Goal: Task Accomplishment & Management: Use online tool/utility

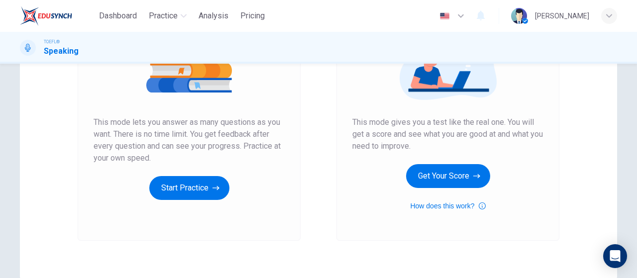
scroll to position [149, 0]
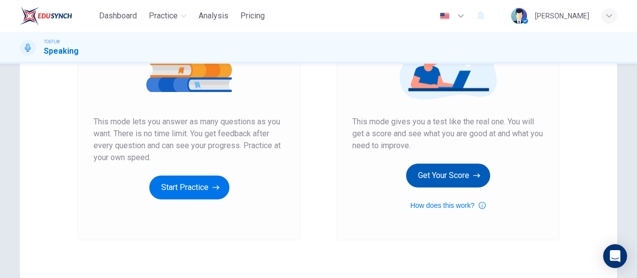
click at [419, 183] on button "Get Your Score" at bounding box center [448, 176] width 84 height 24
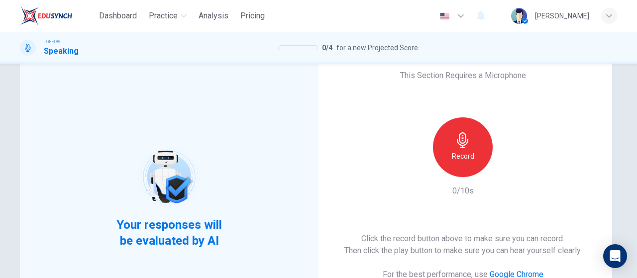
scroll to position [50, 0]
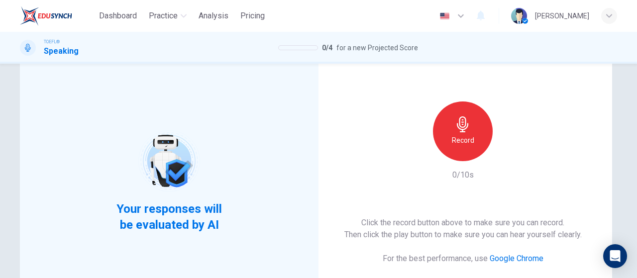
click at [467, 145] on h6 "Record" at bounding box center [463, 140] width 22 height 12
click at [504, 154] on icon "button" at bounding box center [509, 153] width 10 height 10
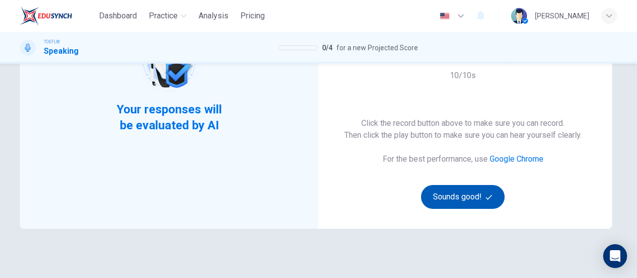
click at [447, 192] on button "Sounds good!" at bounding box center [463, 197] width 84 height 24
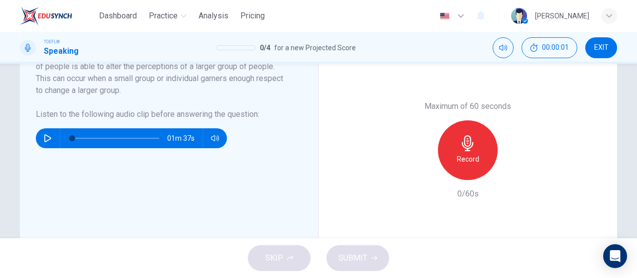
scroll to position [249, 0]
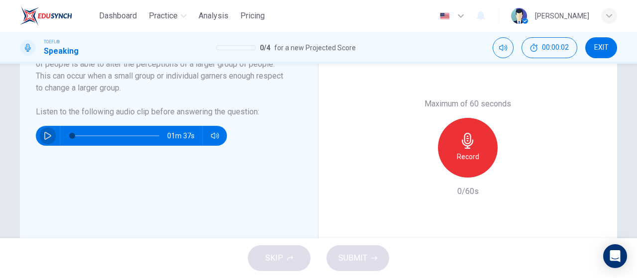
click at [46, 141] on button "button" at bounding box center [48, 136] width 16 height 20
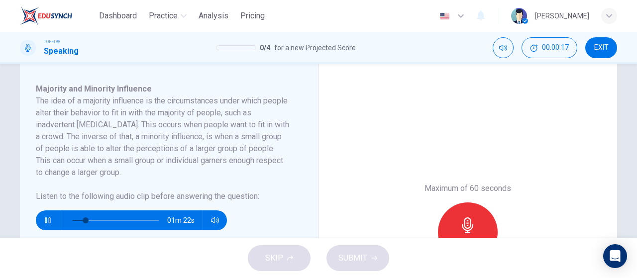
scroll to position [149, 0]
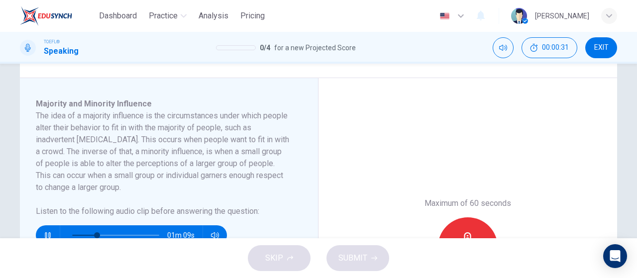
type input "30"
click at [50, 11] on img at bounding box center [46, 16] width 52 height 20
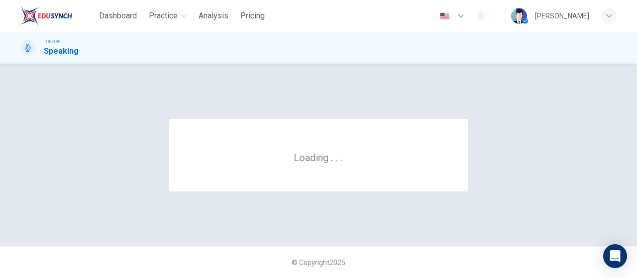
scroll to position [0, 0]
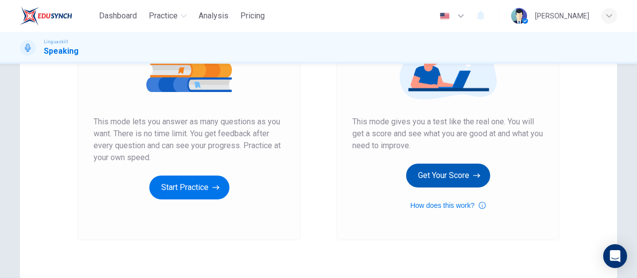
click at [454, 175] on button "Get Your Score" at bounding box center [448, 176] width 84 height 24
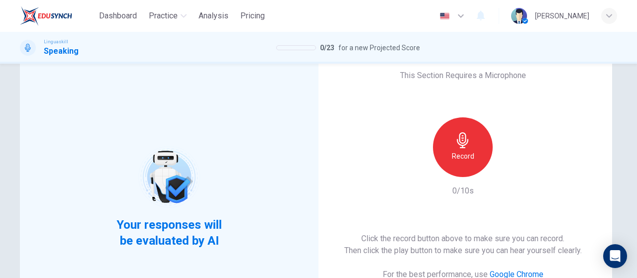
scroll to position [50, 0]
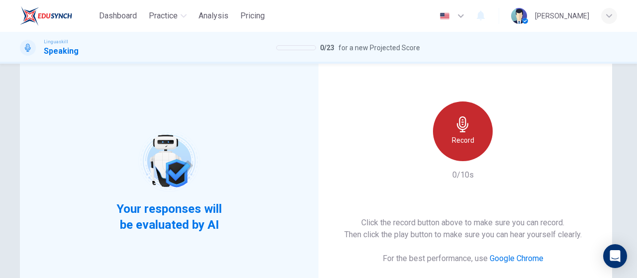
click at [466, 130] on icon "button" at bounding box center [463, 125] width 16 height 16
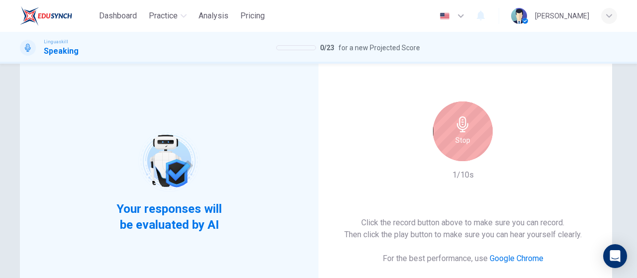
scroll to position [100, 0]
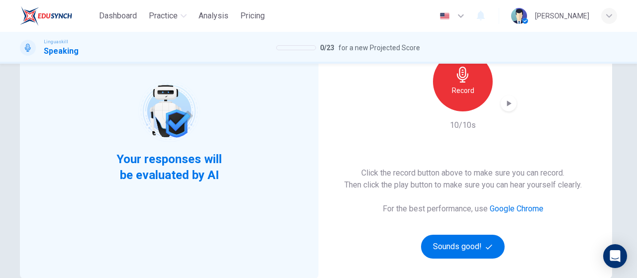
click at [504, 107] on icon "button" at bounding box center [509, 104] width 10 height 10
click at [490, 246] on span "button" at bounding box center [490, 247] width 9 height 6
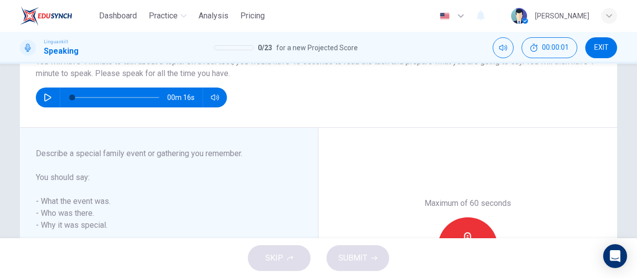
scroll to position [0, 0]
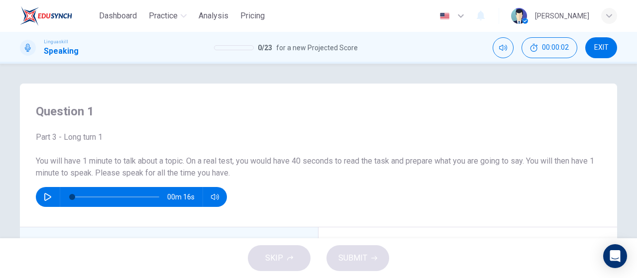
click at [40, 201] on button "button" at bounding box center [48, 197] width 16 height 20
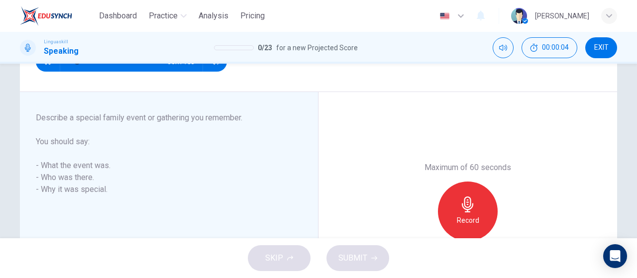
scroll to position [149, 0]
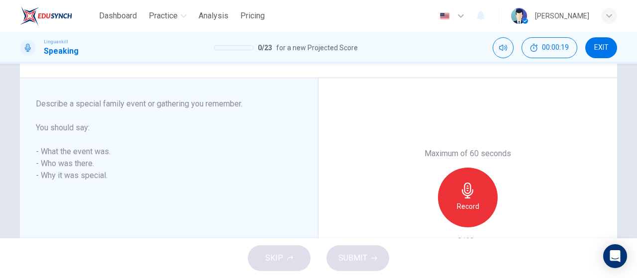
type input "0"
click at [472, 195] on icon "button" at bounding box center [468, 191] width 16 height 16
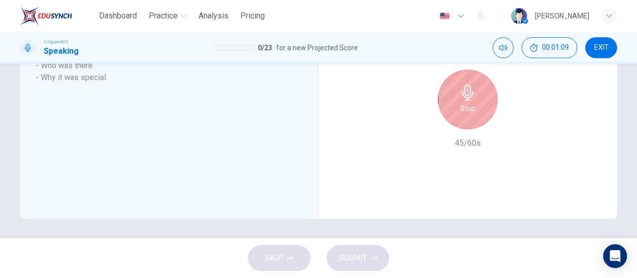
scroll to position [198, 0]
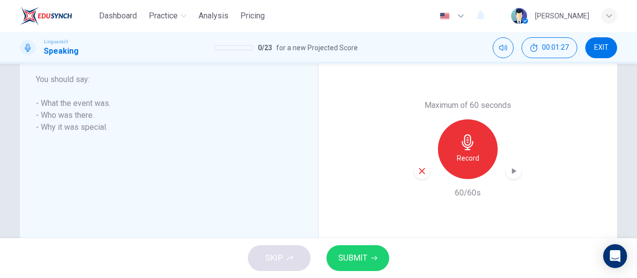
click at [509, 168] on icon "button" at bounding box center [514, 171] width 10 height 10
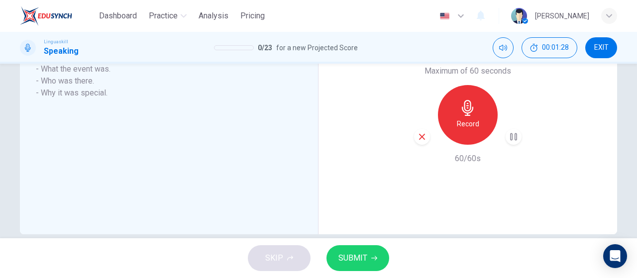
scroll to position [248, 0]
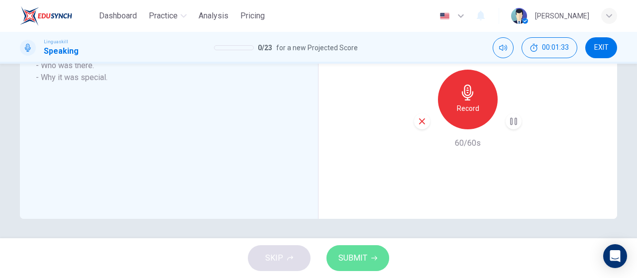
click at [380, 258] on button "SUBMIT" at bounding box center [358, 259] width 63 height 26
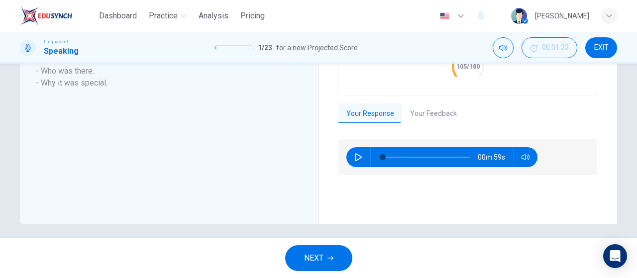
scroll to position [267, 0]
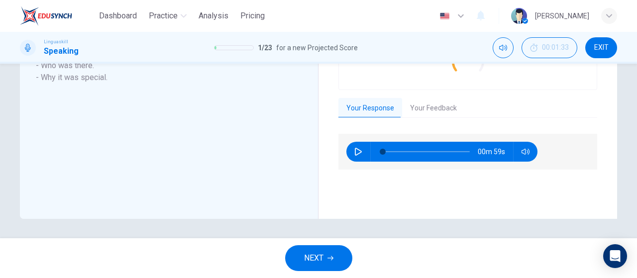
click at [427, 115] on button "Your Feedback" at bounding box center [433, 108] width 63 height 21
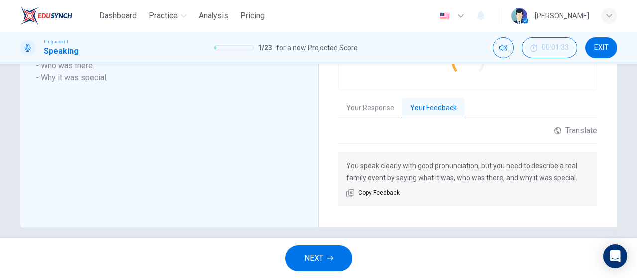
click at [372, 106] on button "Your Response" at bounding box center [371, 108] width 64 height 21
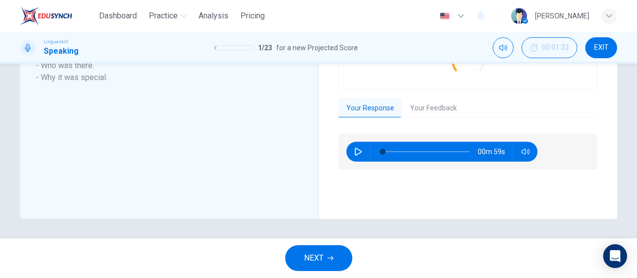
click at [355, 155] on icon "button" at bounding box center [359, 152] width 8 height 8
type input "8"
click at [304, 255] on span "NEXT" at bounding box center [313, 258] width 19 height 14
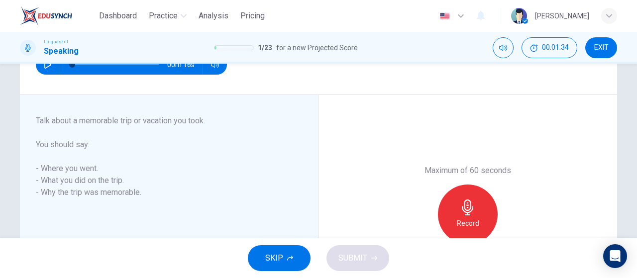
scroll to position [148, 0]
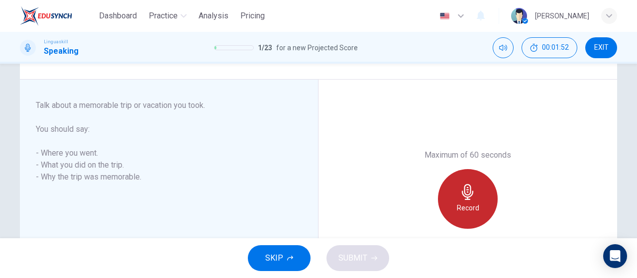
click at [438, 194] on div "Record" at bounding box center [468, 199] width 60 height 60
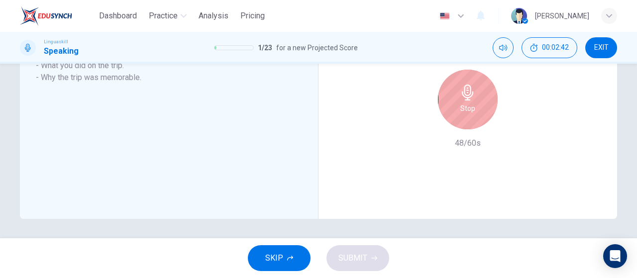
scroll to position [198, 0]
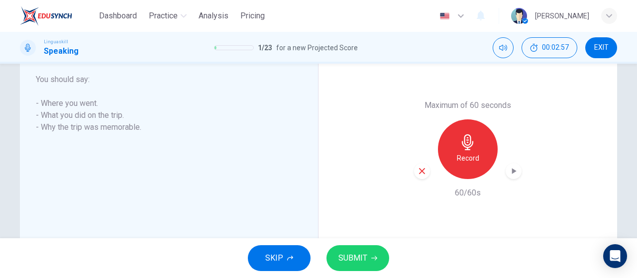
click at [509, 172] on icon "button" at bounding box center [514, 171] width 10 height 10
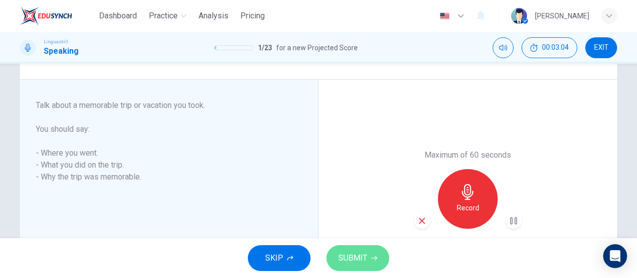
drag, startPoint x: 364, startPoint y: 261, endPoint x: 396, endPoint y: 199, distance: 70.8
click at [366, 257] on span "SUBMIT" at bounding box center [353, 258] width 29 height 14
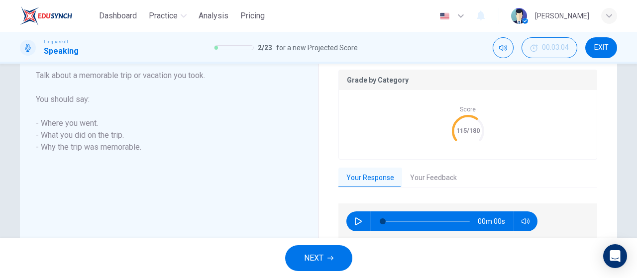
scroll to position [218, 0]
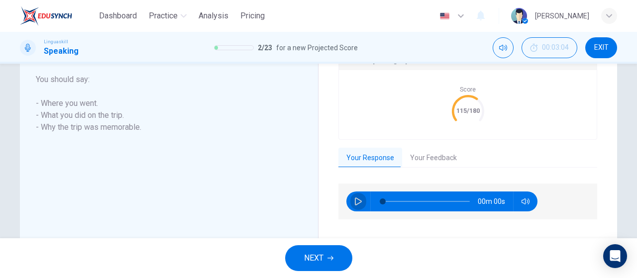
click at [362, 197] on button "button" at bounding box center [359, 202] width 16 height 20
click at [435, 160] on button "Your Feedback" at bounding box center [433, 158] width 63 height 21
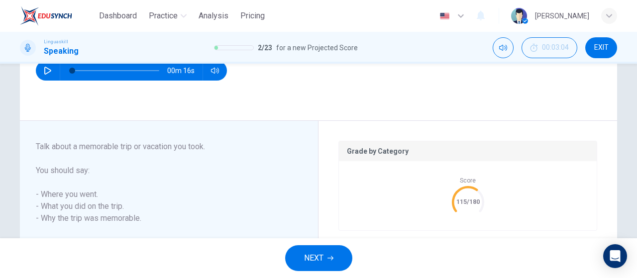
scroll to position [176, 0]
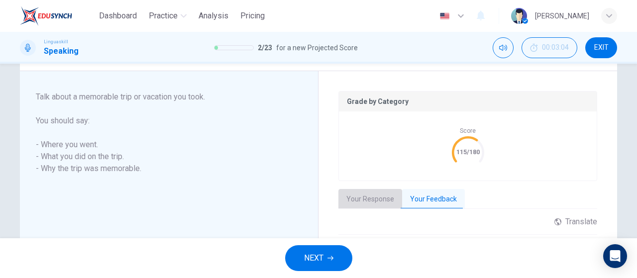
click at [375, 203] on button "Your Response" at bounding box center [371, 199] width 64 height 21
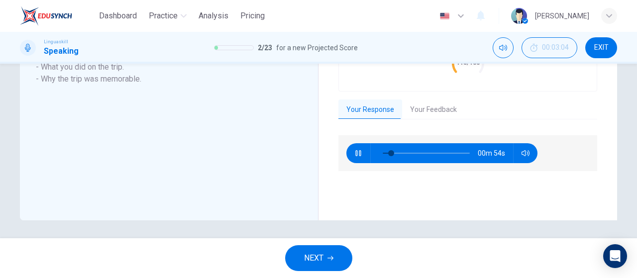
scroll to position [267, 0]
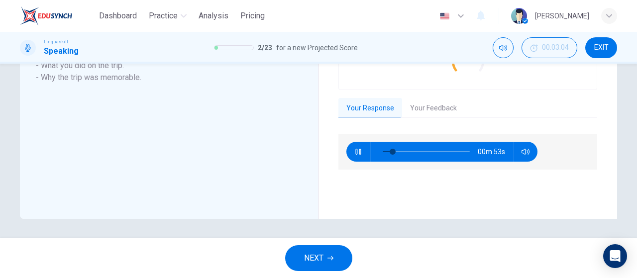
click at [429, 95] on div "Grade by Category Score 115/180 Your Response Your Feedback 00m 53s Translate ​…" at bounding box center [468, 99] width 259 height 199
click at [429, 118] on div "Grade by Category Score 115/180 Your Response Your Feedback 00m 52s Translate ​…" at bounding box center [468, 99] width 259 height 199
type input "15"
click at [432, 104] on button "Your Feedback" at bounding box center [433, 108] width 63 height 21
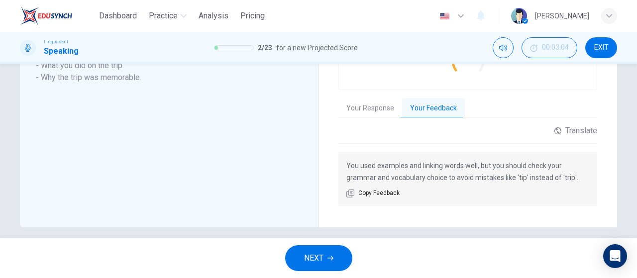
click at [333, 257] on icon "button" at bounding box center [331, 258] width 6 height 6
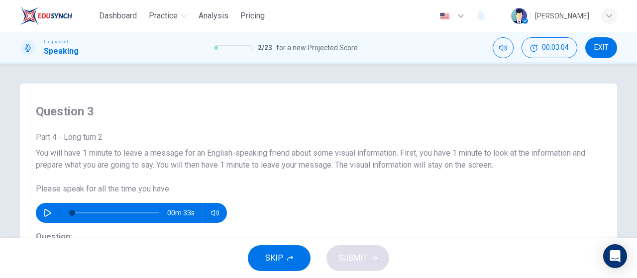
scroll to position [100, 0]
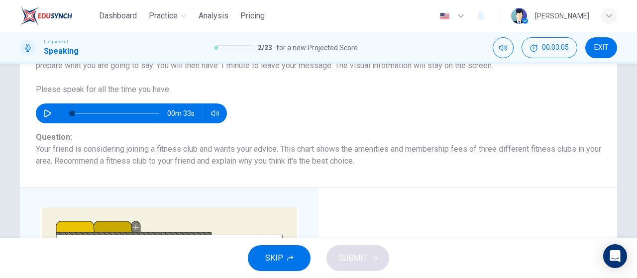
click at [37, 118] on div "00m 33s" at bounding box center [131, 114] width 191 height 20
click at [45, 115] on icon "button" at bounding box center [48, 114] width 8 height 8
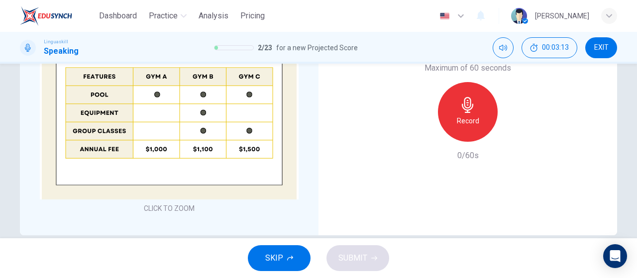
click at [295, 251] on button "SKIP" at bounding box center [279, 259] width 63 height 26
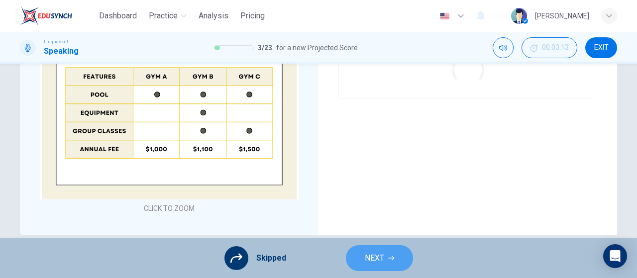
click at [368, 253] on span "NEXT" at bounding box center [374, 258] width 19 height 14
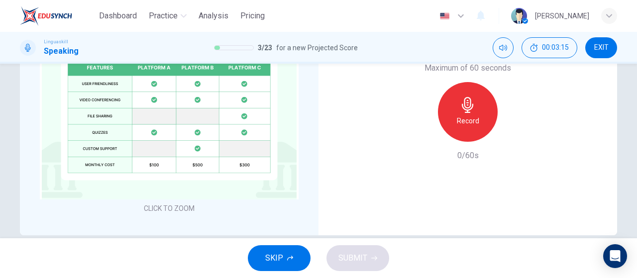
click at [290, 259] on icon "button" at bounding box center [290, 258] width 6 height 6
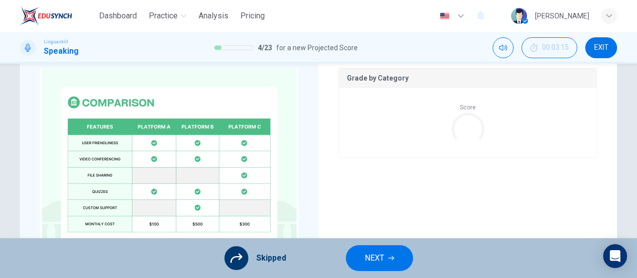
scroll to position [149, 0]
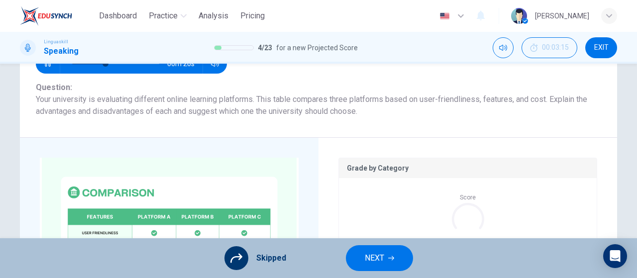
type input "41"
click at [376, 258] on span "NEXT" at bounding box center [374, 258] width 19 height 14
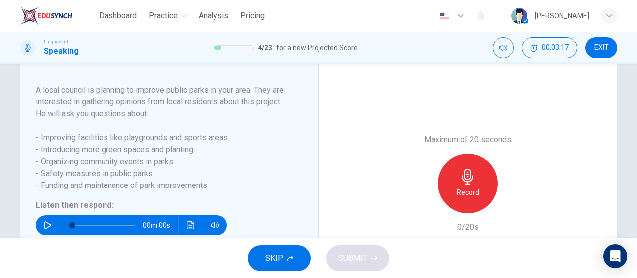
scroll to position [100, 0]
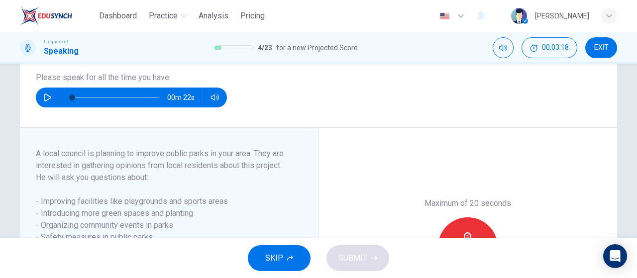
click at [44, 102] on icon "button" at bounding box center [48, 98] width 8 height 8
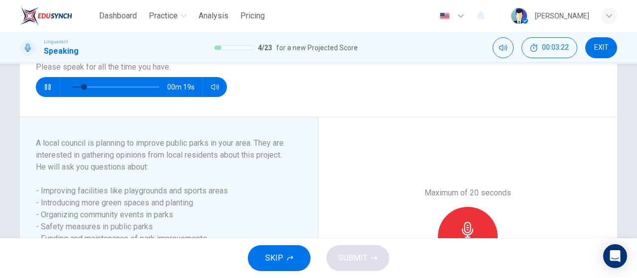
scroll to position [160, 0]
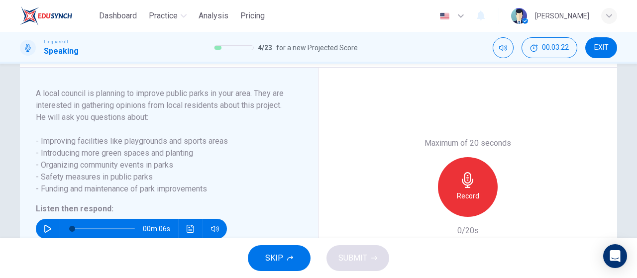
click at [283, 253] on span "SKIP" at bounding box center [274, 258] width 18 height 14
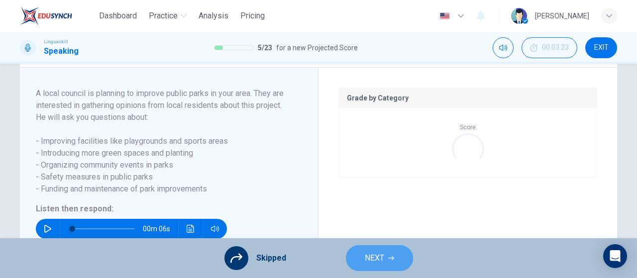
click at [373, 259] on span "NEXT" at bounding box center [374, 258] width 19 height 14
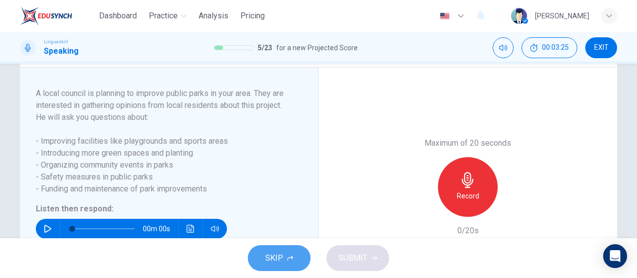
click at [287, 259] on icon "button" at bounding box center [290, 258] width 6 height 5
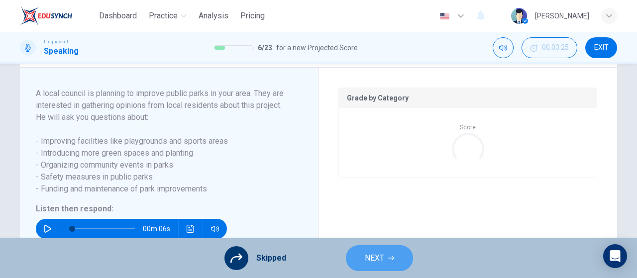
click at [377, 263] on span "NEXT" at bounding box center [374, 258] width 19 height 14
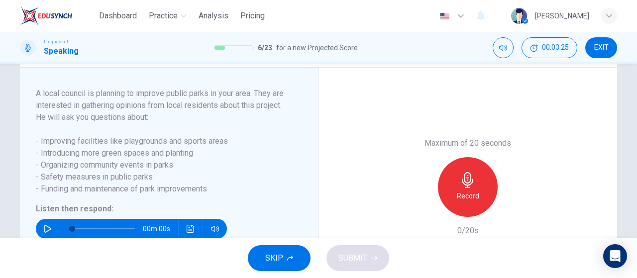
click at [296, 250] on button "SKIP" at bounding box center [279, 259] width 63 height 26
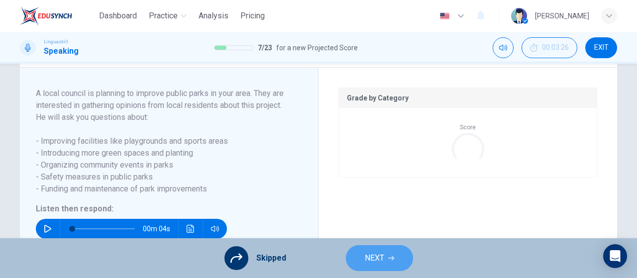
click at [366, 259] on span "NEXT" at bounding box center [374, 258] width 19 height 14
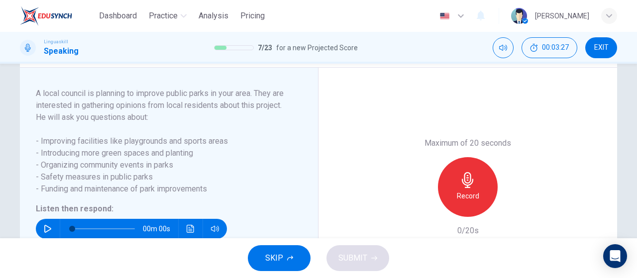
click at [290, 252] on button "SKIP" at bounding box center [279, 259] width 63 height 26
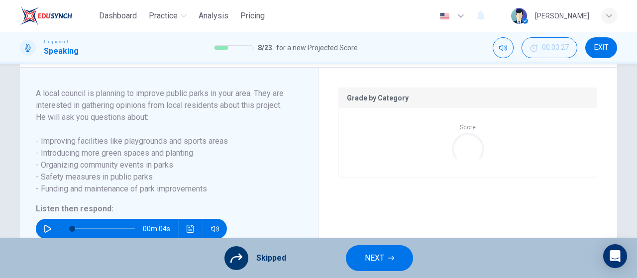
scroll to position [259, 0]
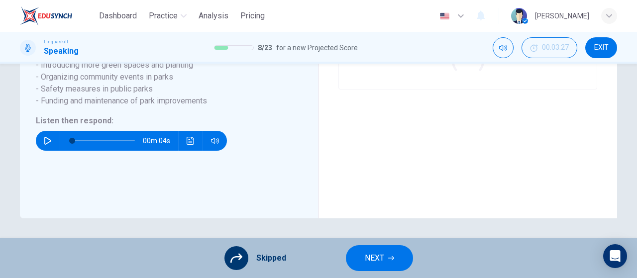
click at [375, 266] on button "NEXT" at bounding box center [379, 259] width 67 height 26
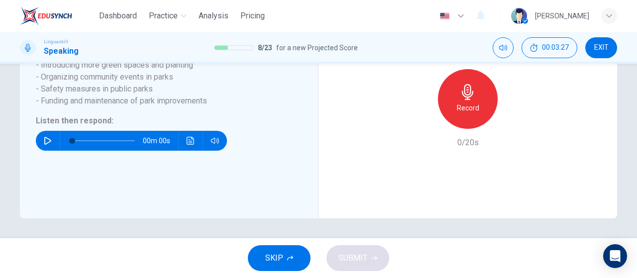
click at [297, 261] on button "SKIP" at bounding box center [279, 259] width 63 height 26
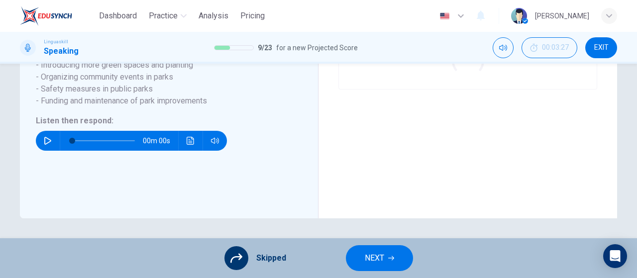
type input "0"
click at [373, 262] on span "NEXT" at bounding box center [374, 258] width 19 height 14
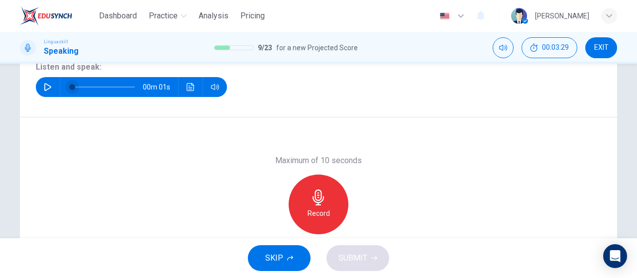
scroll to position [112, 0]
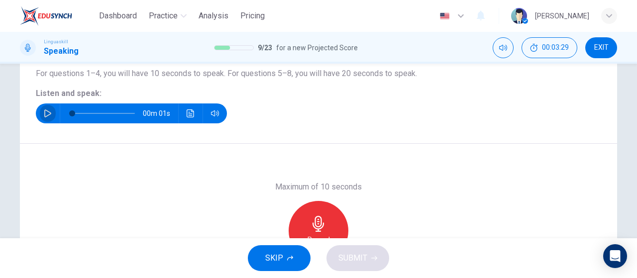
click at [50, 114] on button "button" at bounding box center [48, 114] width 16 height 20
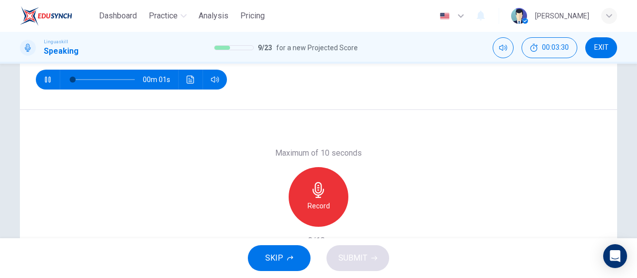
scroll to position [161, 0]
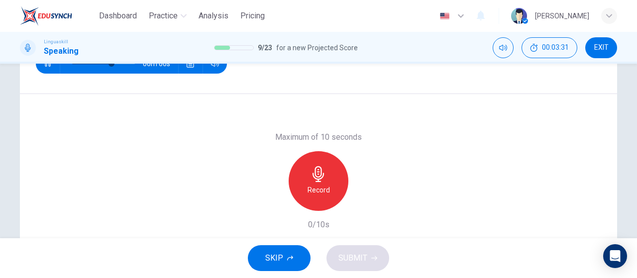
type input "0"
click at [124, 13] on span "Dashboard" at bounding box center [118, 16] width 38 height 12
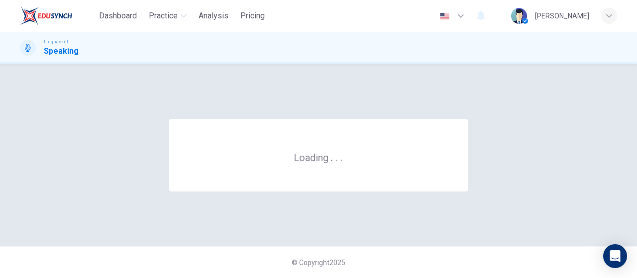
scroll to position [0, 0]
